Goal: Contribute content: Add original content to the website for others to see

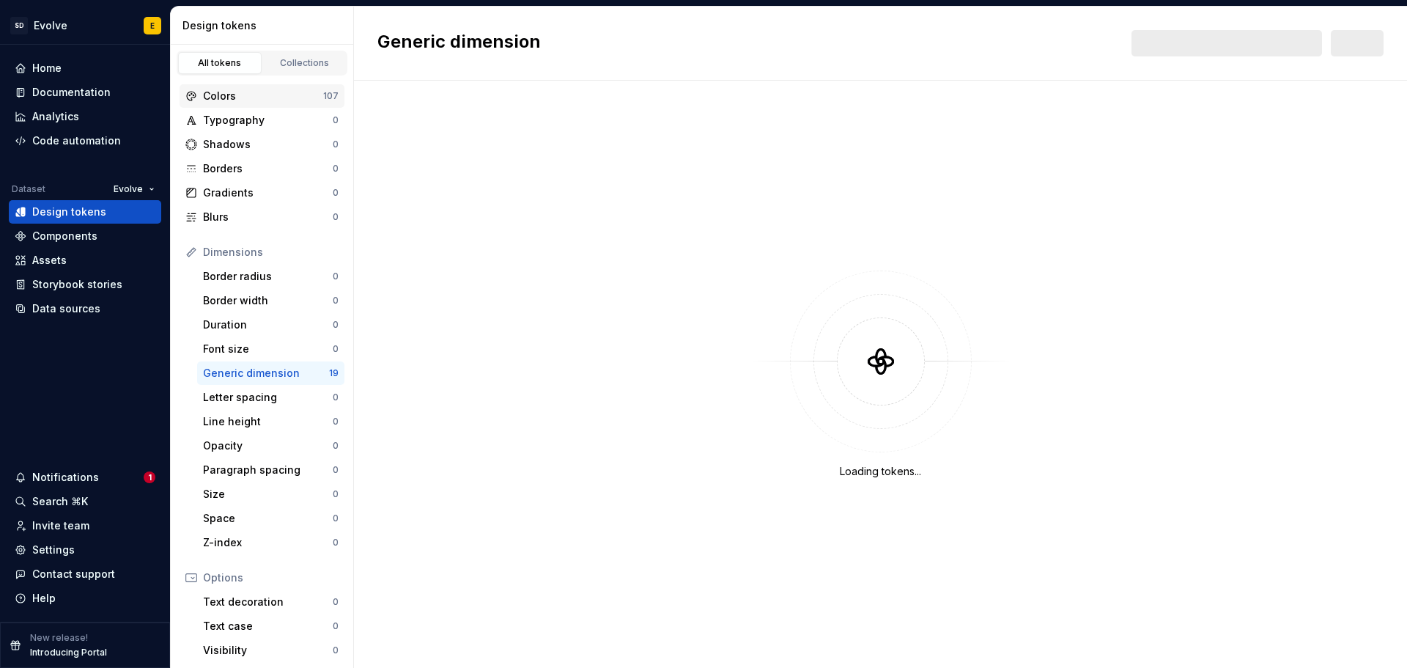
click at [224, 93] on div "Colors" at bounding box center [263, 96] width 120 height 15
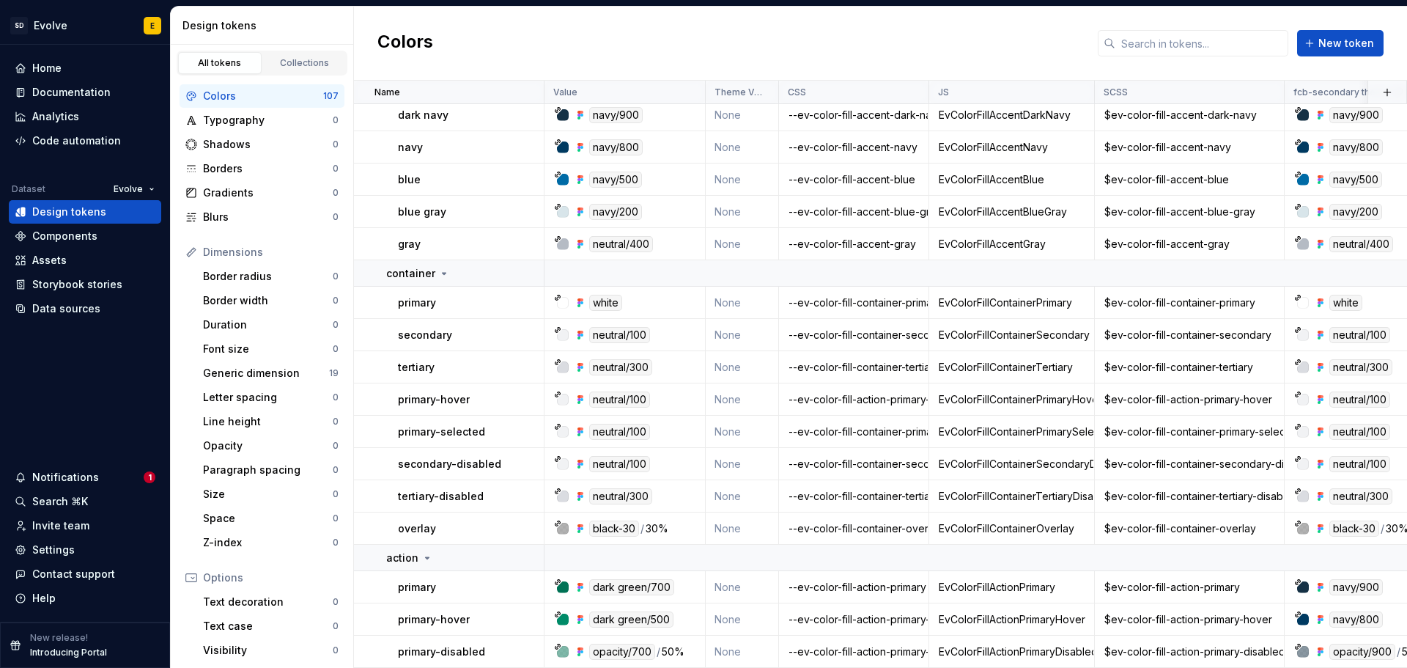
scroll to position [2052, 0]
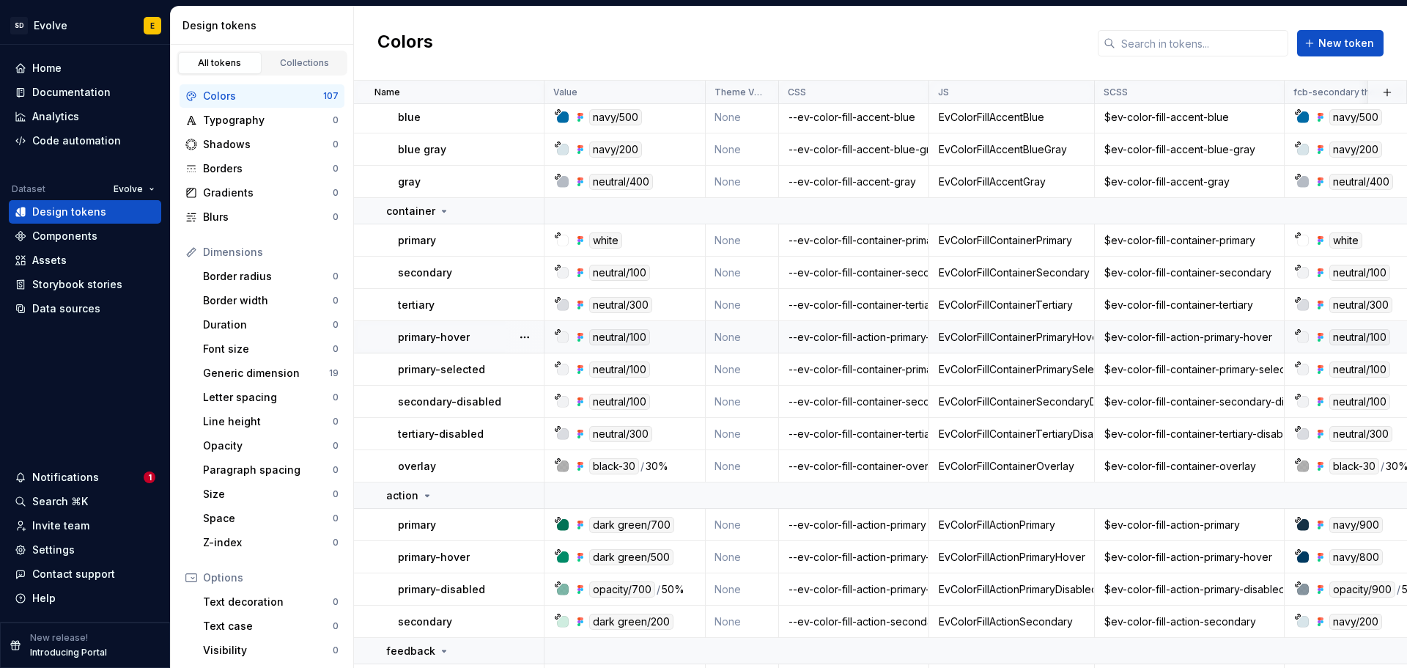
click at [855, 331] on div "--ev-color-fill-action-primary-hover" at bounding box center [854, 337] width 148 height 15
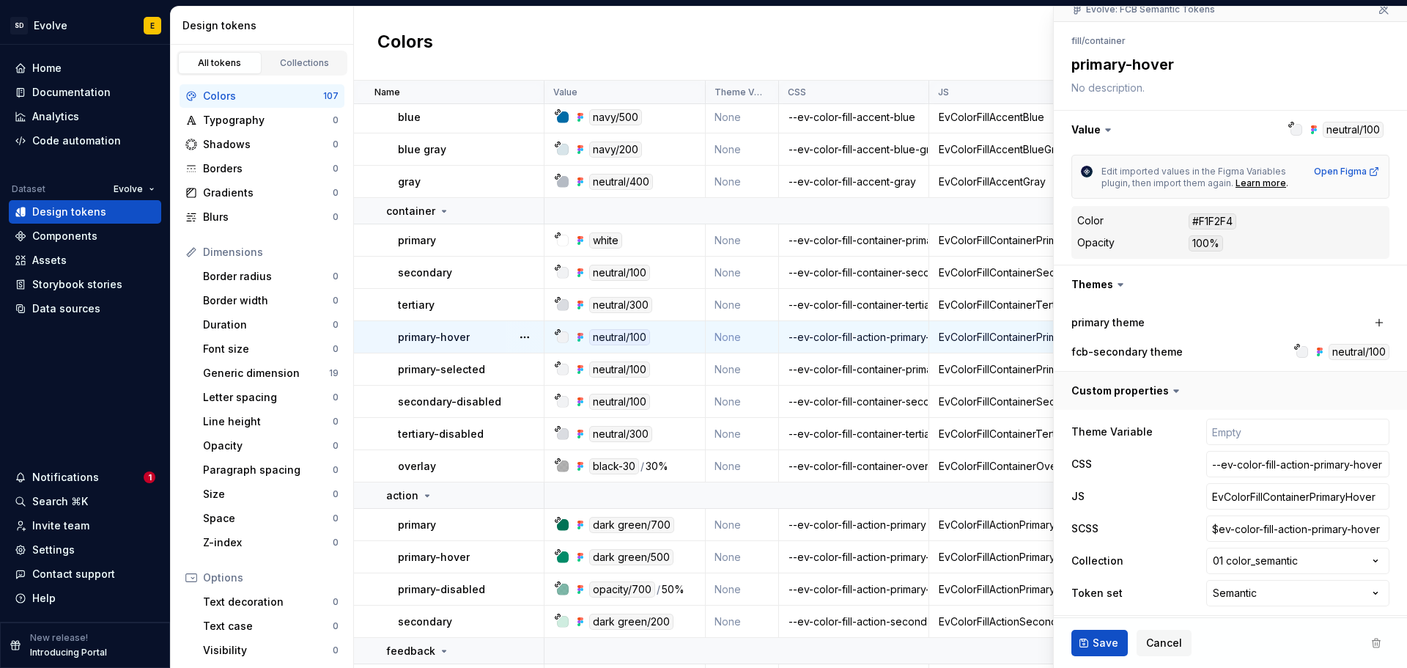
scroll to position [147, 0]
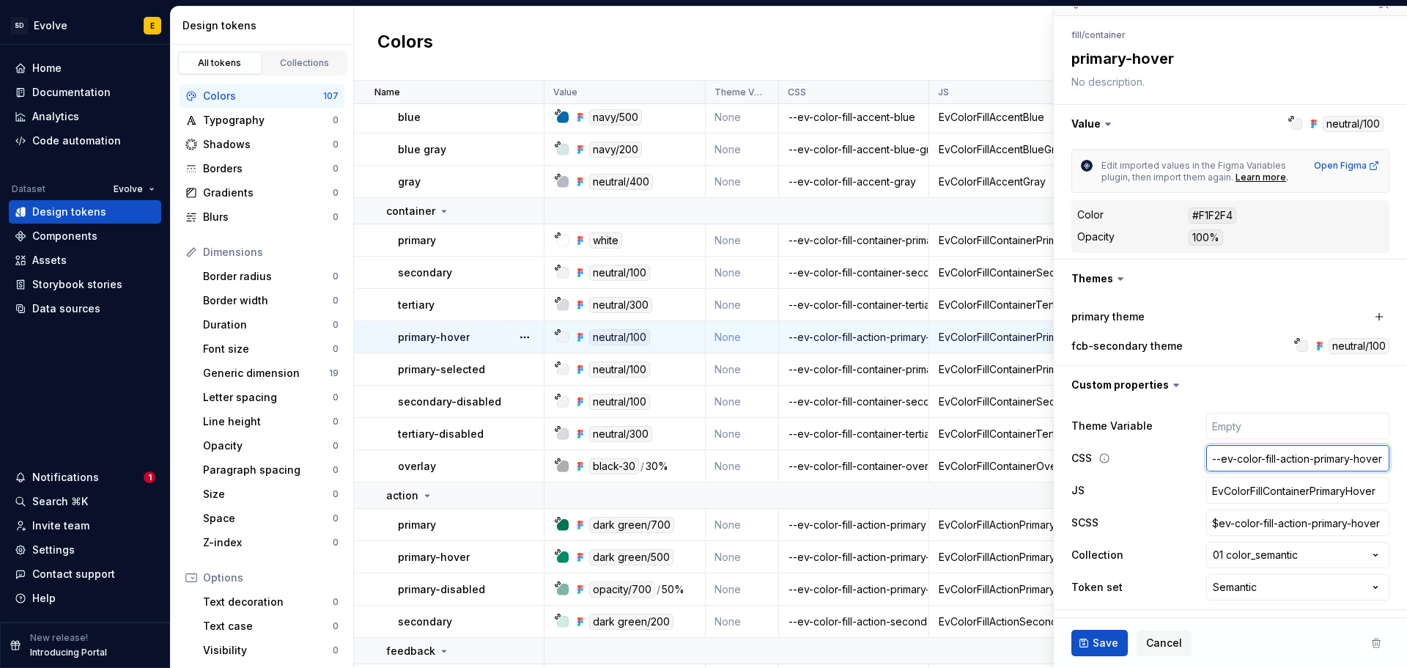
click at [1274, 459] on input "--ev-color-fill-action-primary-hover" at bounding box center [1297, 458] width 183 height 26
drag, startPoint x: 1273, startPoint y: 460, endPoint x: 1300, endPoint y: 457, distance: 27.3
click at [1300, 457] on input "--ev-color-fill-action-primary-hover" at bounding box center [1297, 458] width 183 height 26
type textarea "*"
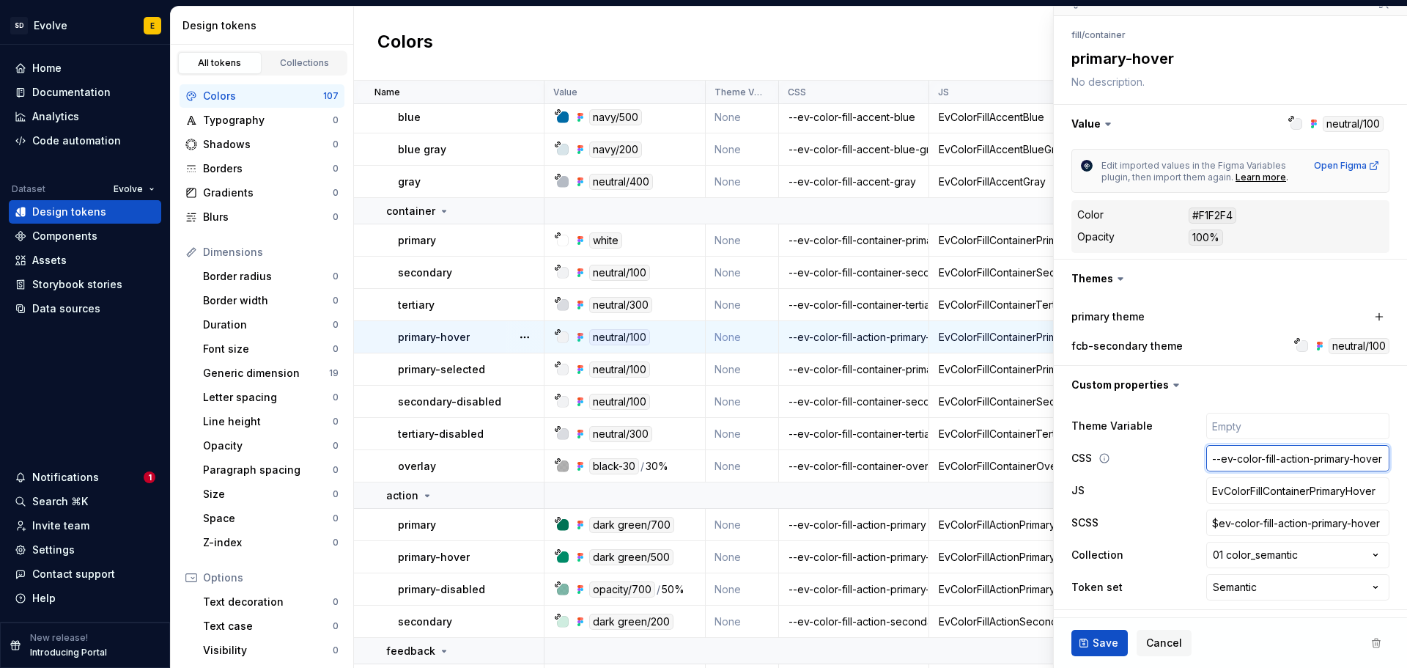
type input "--ev-color-fill-c-primary-hover"
type textarea "*"
type input "--ev-color-fill-co-primary-hover"
type textarea "*"
type input "--ev-color-fill-con-primary-hover"
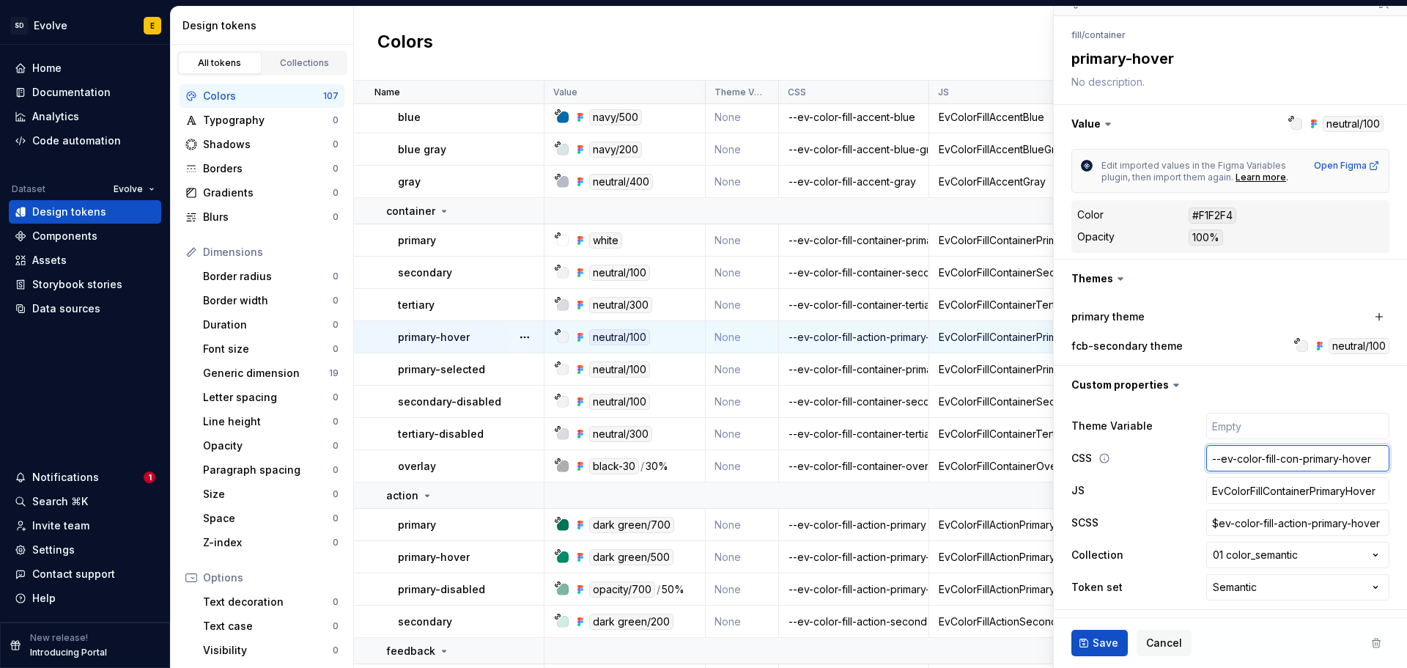
type textarea "*"
type input "--ev-color-fill-cont-primary-hover"
type textarea "*"
type input "--ev-color-fill-conta-primary-hover"
type textarea "*"
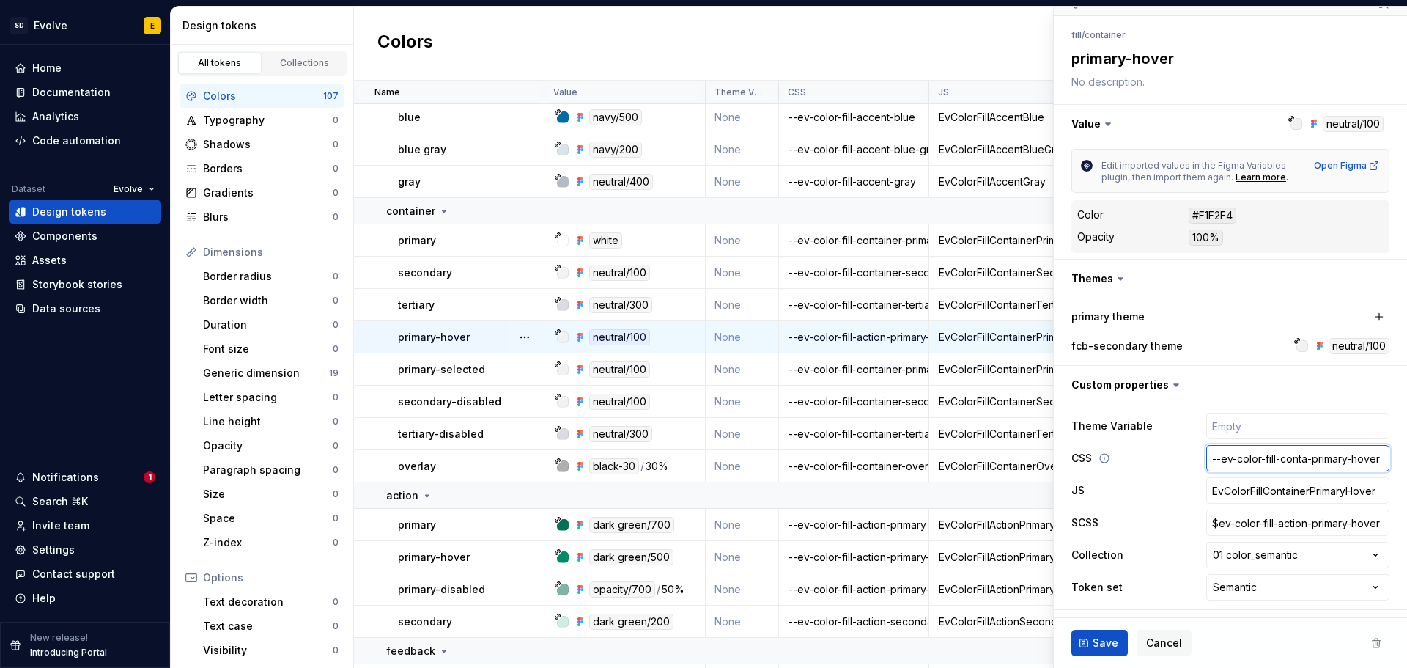
type input "--ev-color-fill-contai-primary-hover"
type textarea "*"
type input "--ev-color-fill-contain-primary-hover"
type textarea "*"
type input "--ev-color-fill-containe-primary-hover"
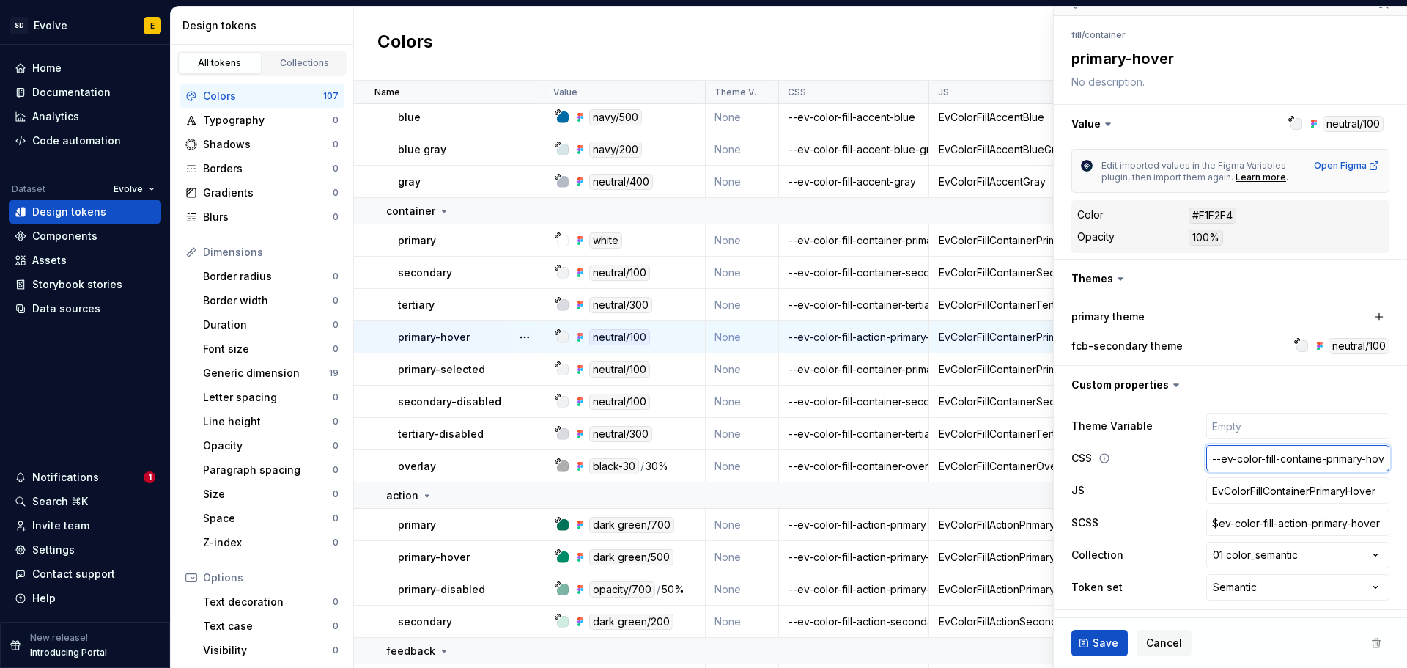
type textarea "*"
type input "--ev-color-fill-container-primary-hover"
click at [1294, 523] on input "$ev-color-fill-action-primary-hover" at bounding box center [1297, 522] width 183 height 26
drag, startPoint x: 1300, startPoint y: 524, endPoint x: 1270, endPoint y: 524, distance: 29.3
click at [1270, 524] on input "$ev-color-fill-action-primary-hover" at bounding box center [1297, 522] width 183 height 26
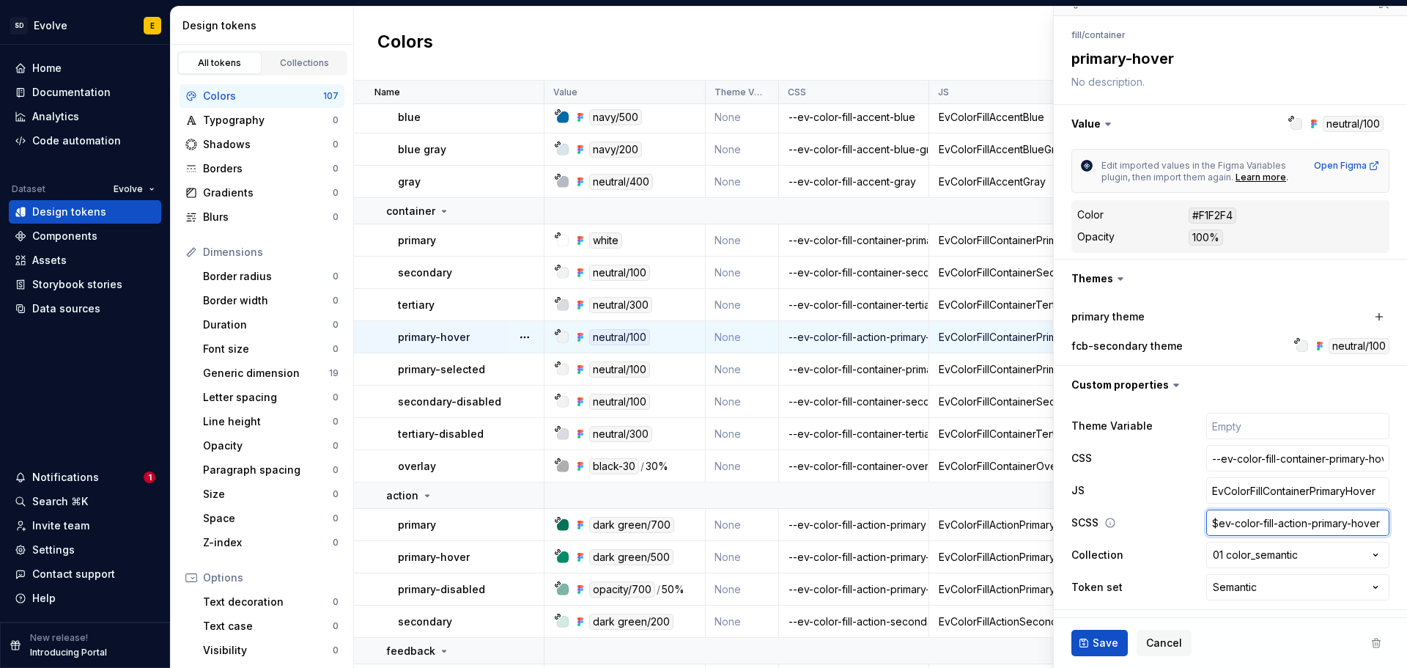
type textarea "*"
type input "$ev-color-fill-c-primary-hover"
type textarea "*"
type input "$ev-color-fill-co-primary-hover"
type textarea "*"
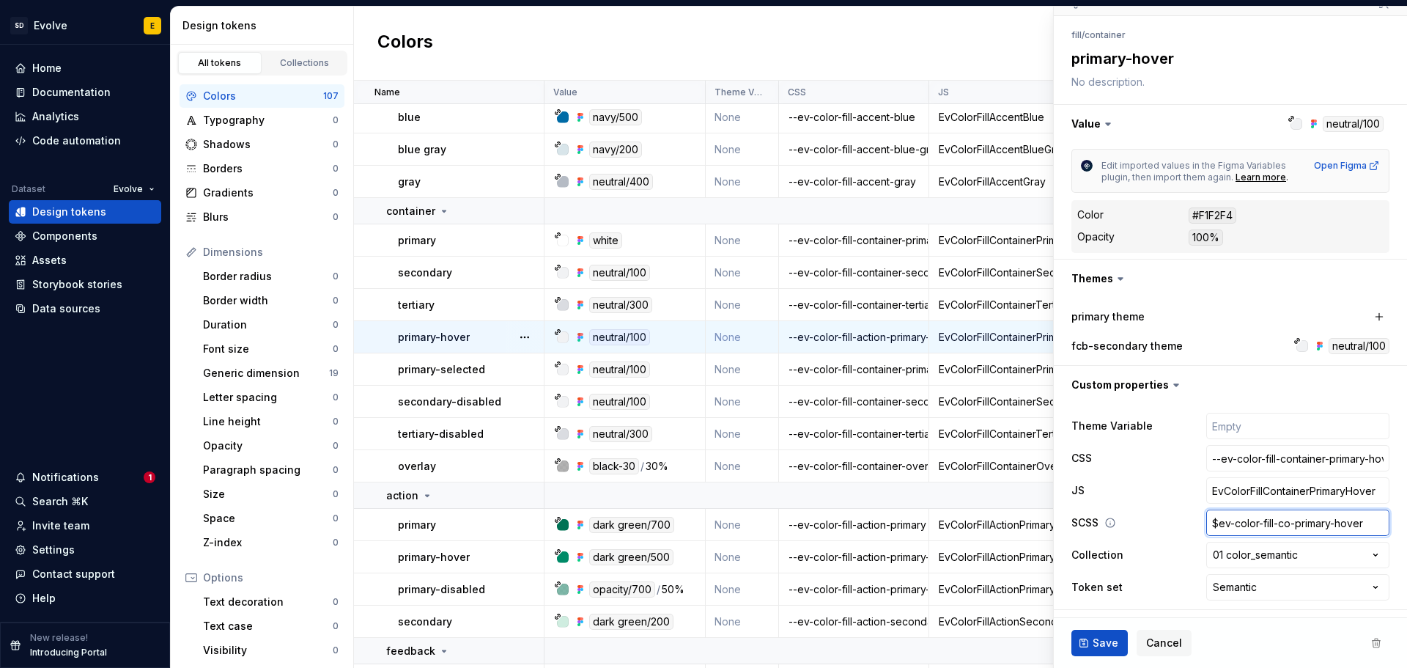
type input "$ev-color-fill-con-primary-hover"
type textarea "*"
type input "$ev-color-fill-cont-primary-hover"
type textarea "*"
type input "$ev-color-fill-conta-primary-hover"
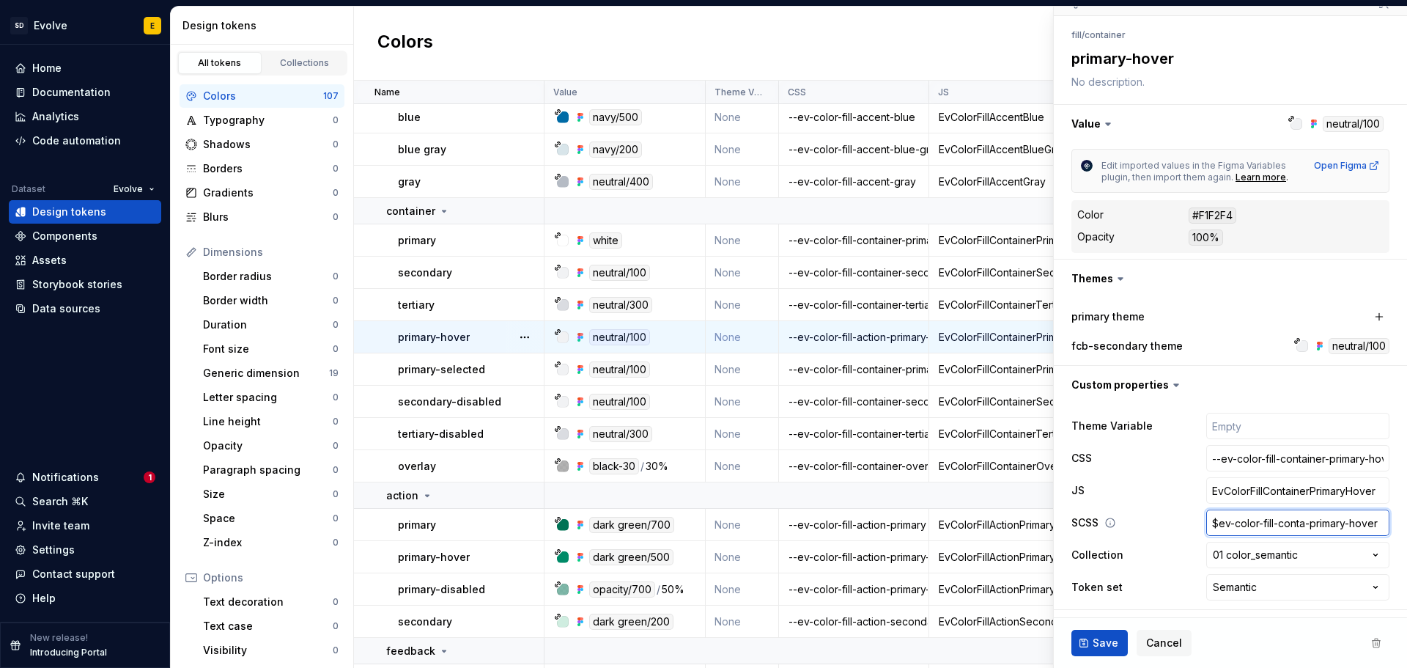
type textarea "*"
type input "$ev-color-fill-contai-primary-hover"
type textarea "*"
type input "$ev-color-fill-contain-primary-hover"
type textarea "*"
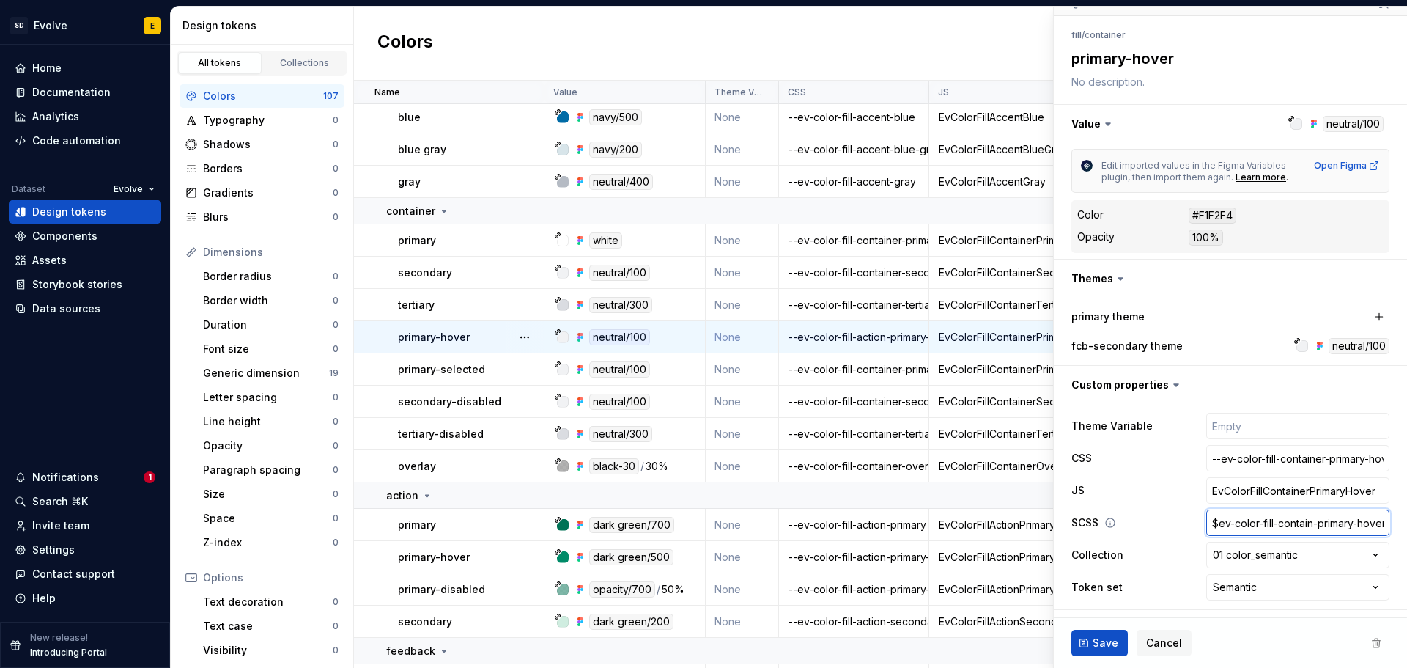
type input "$ev-color-fill-containe-primary-hover"
type textarea "*"
type input "$ev-color-fill-container-primary-hover"
click at [1092, 642] on button "Save" at bounding box center [1100, 643] width 56 height 26
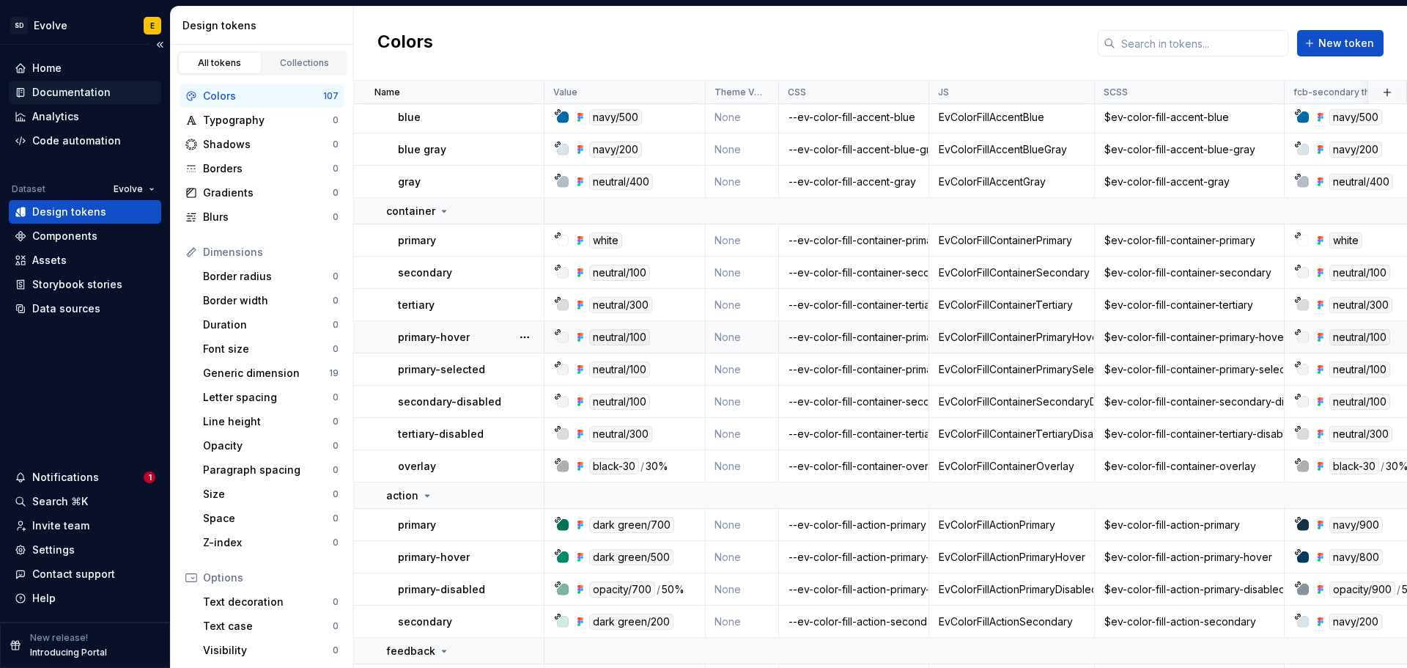
click at [90, 91] on div "Documentation" at bounding box center [71, 92] width 78 height 15
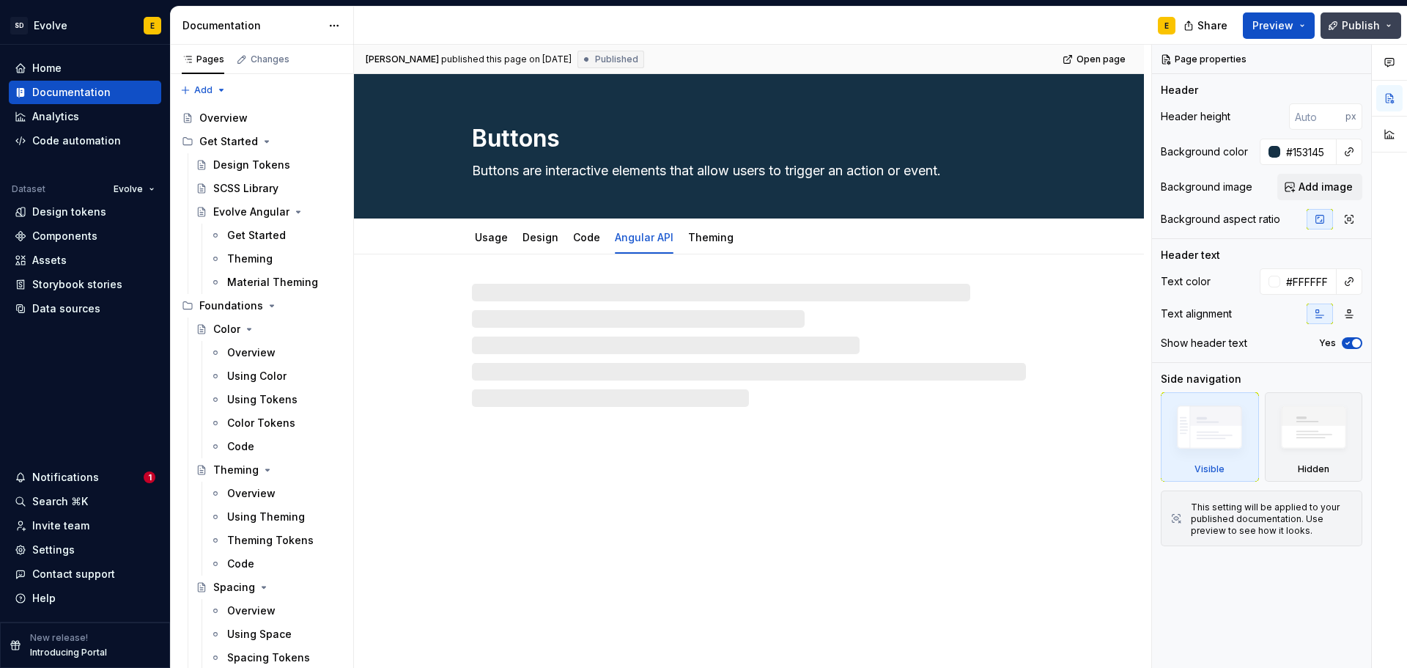
click at [1354, 18] on button "Publish" at bounding box center [1361, 25] width 81 height 26
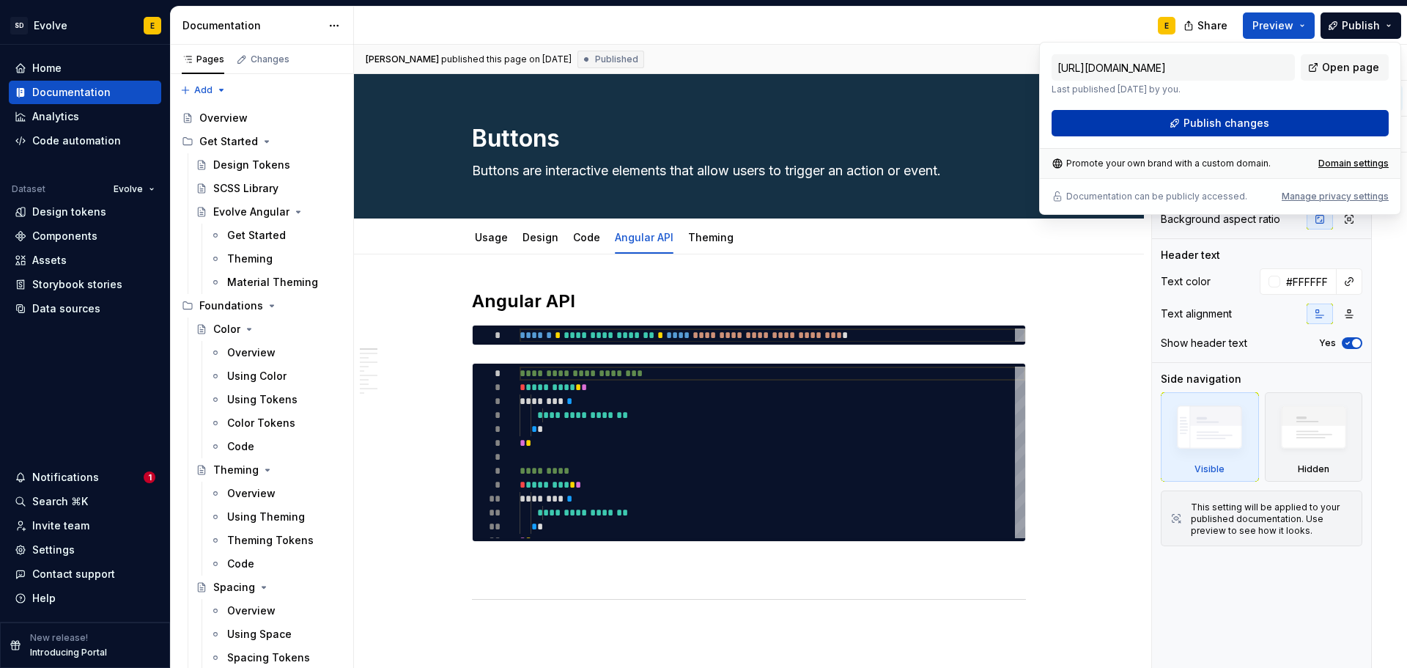
click at [1294, 118] on button "Publish changes" at bounding box center [1220, 123] width 337 height 26
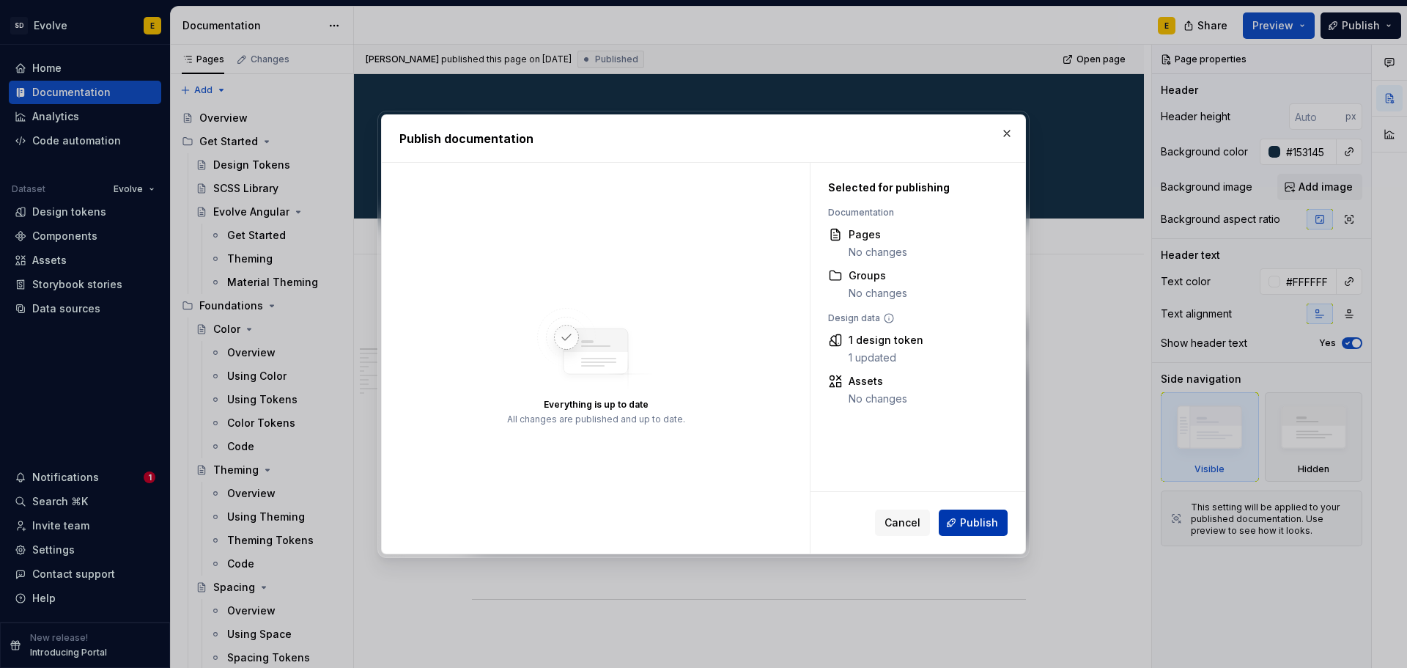
click at [980, 526] on span "Publish" at bounding box center [979, 522] width 38 height 15
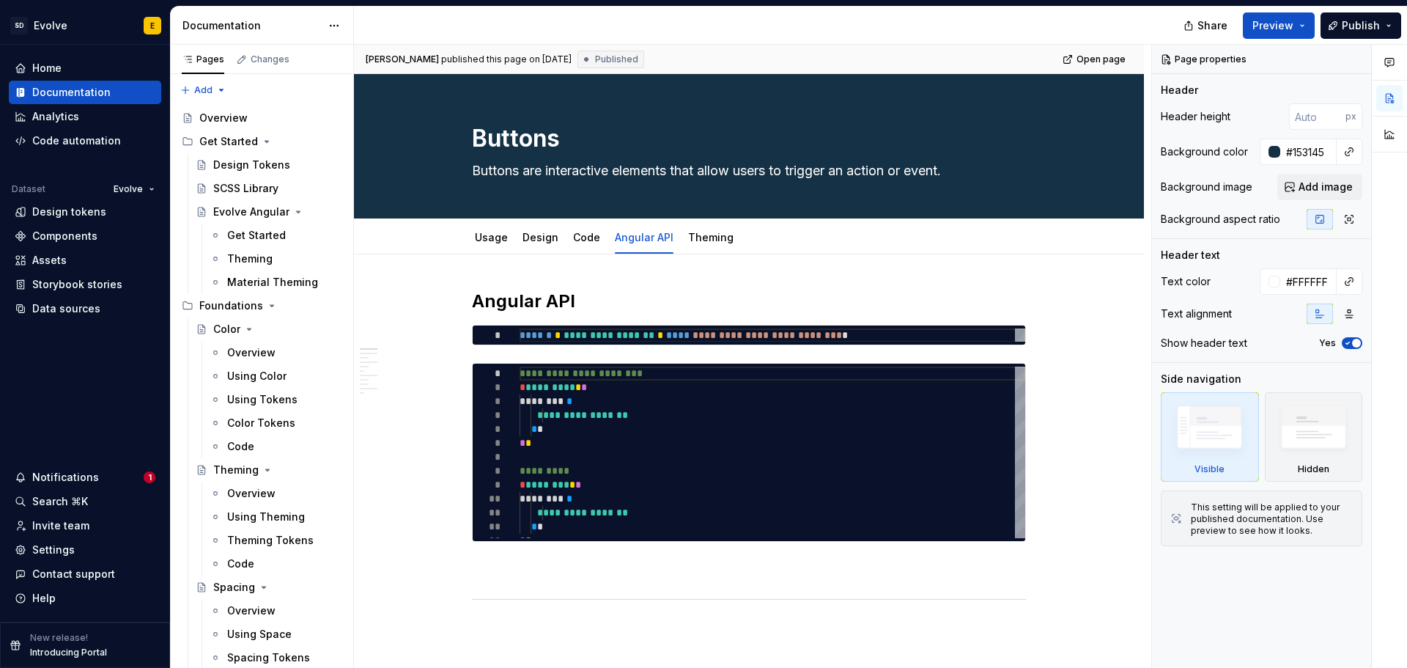
type textarea "*"
